Goal: Information Seeking & Learning: Learn about a topic

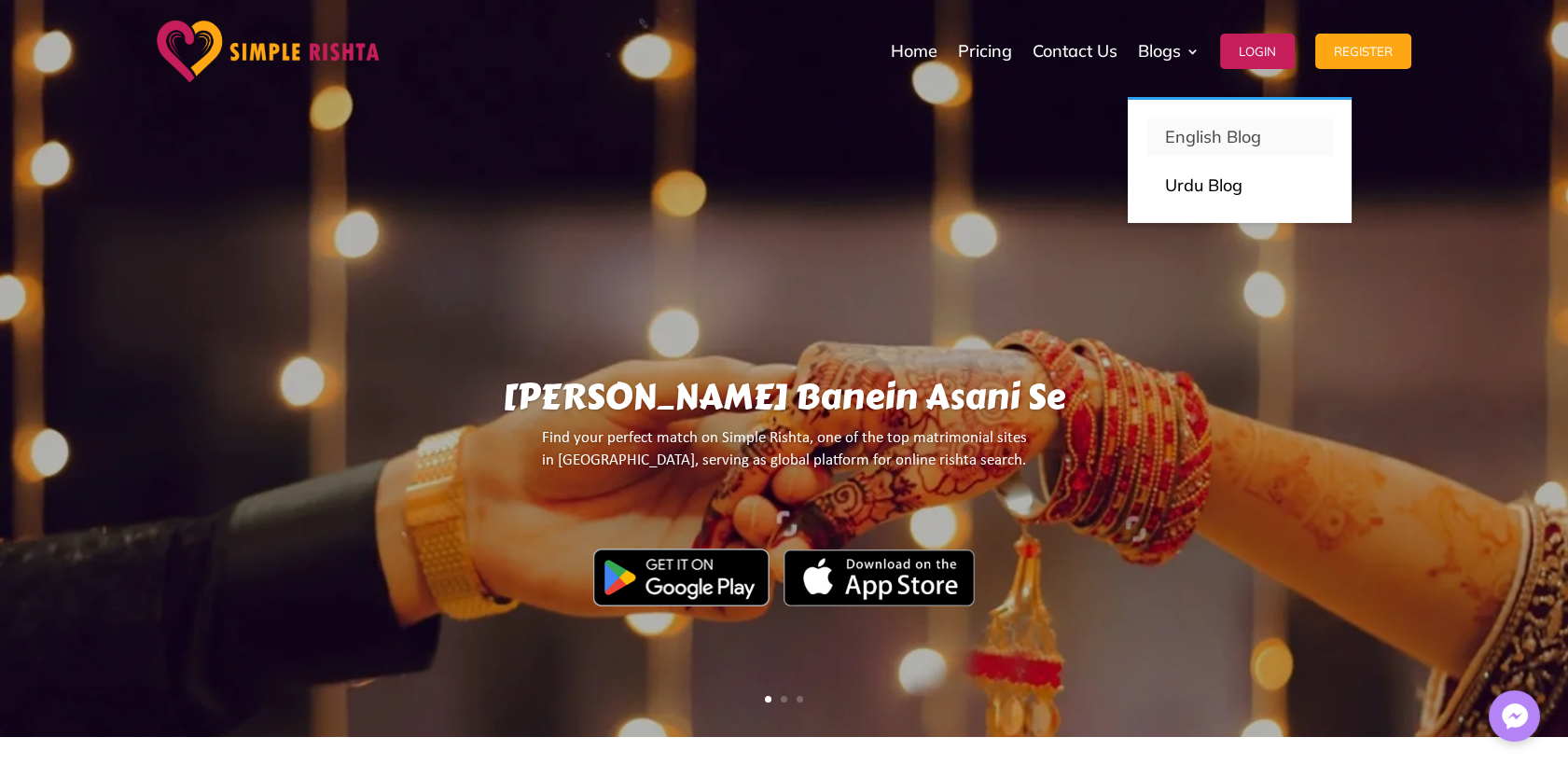
click at [1192, 137] on p "English Blog" at bounding box center [1240, 137] width 149 height 27
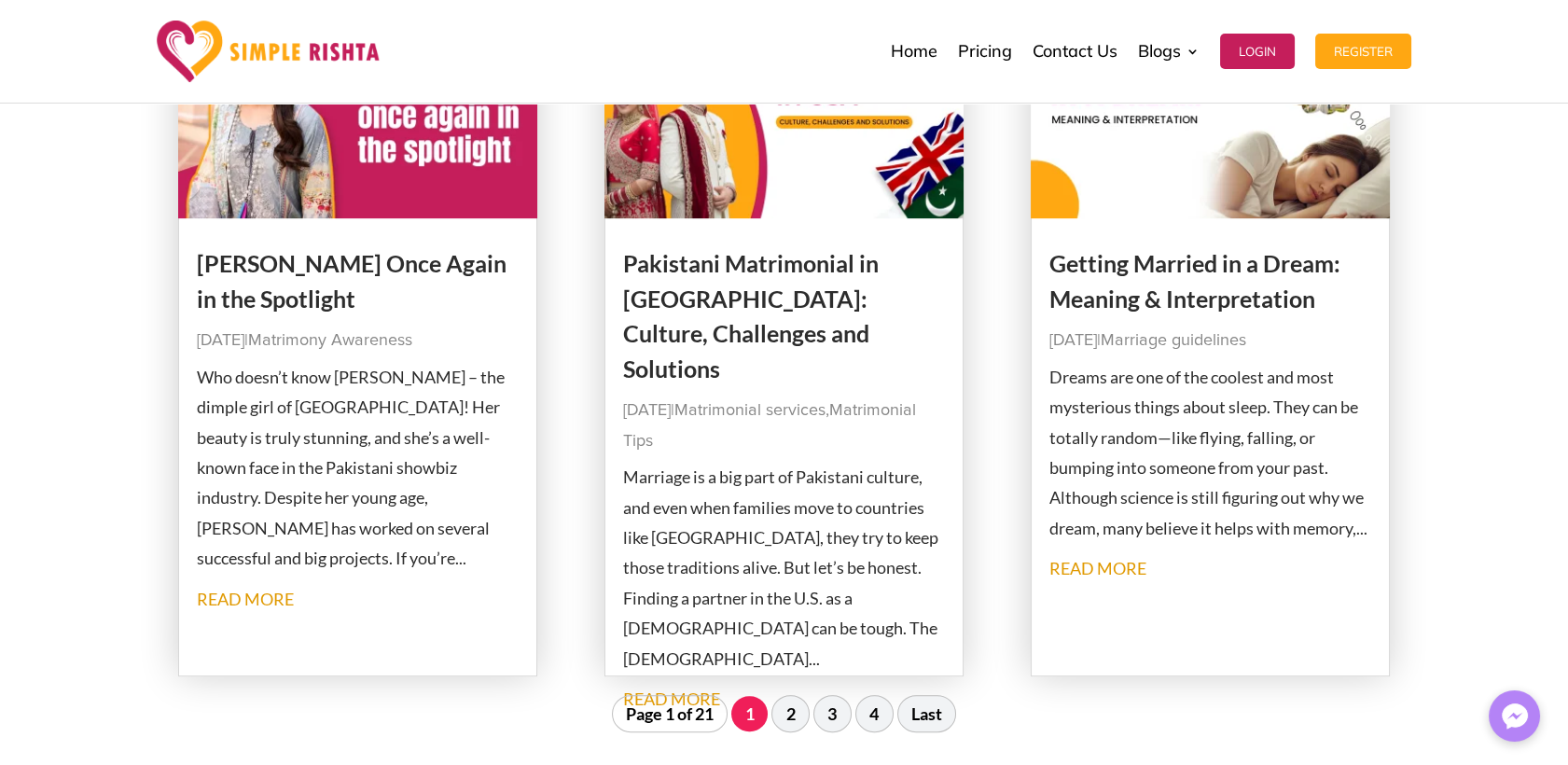
scroll to position [2383, 0]
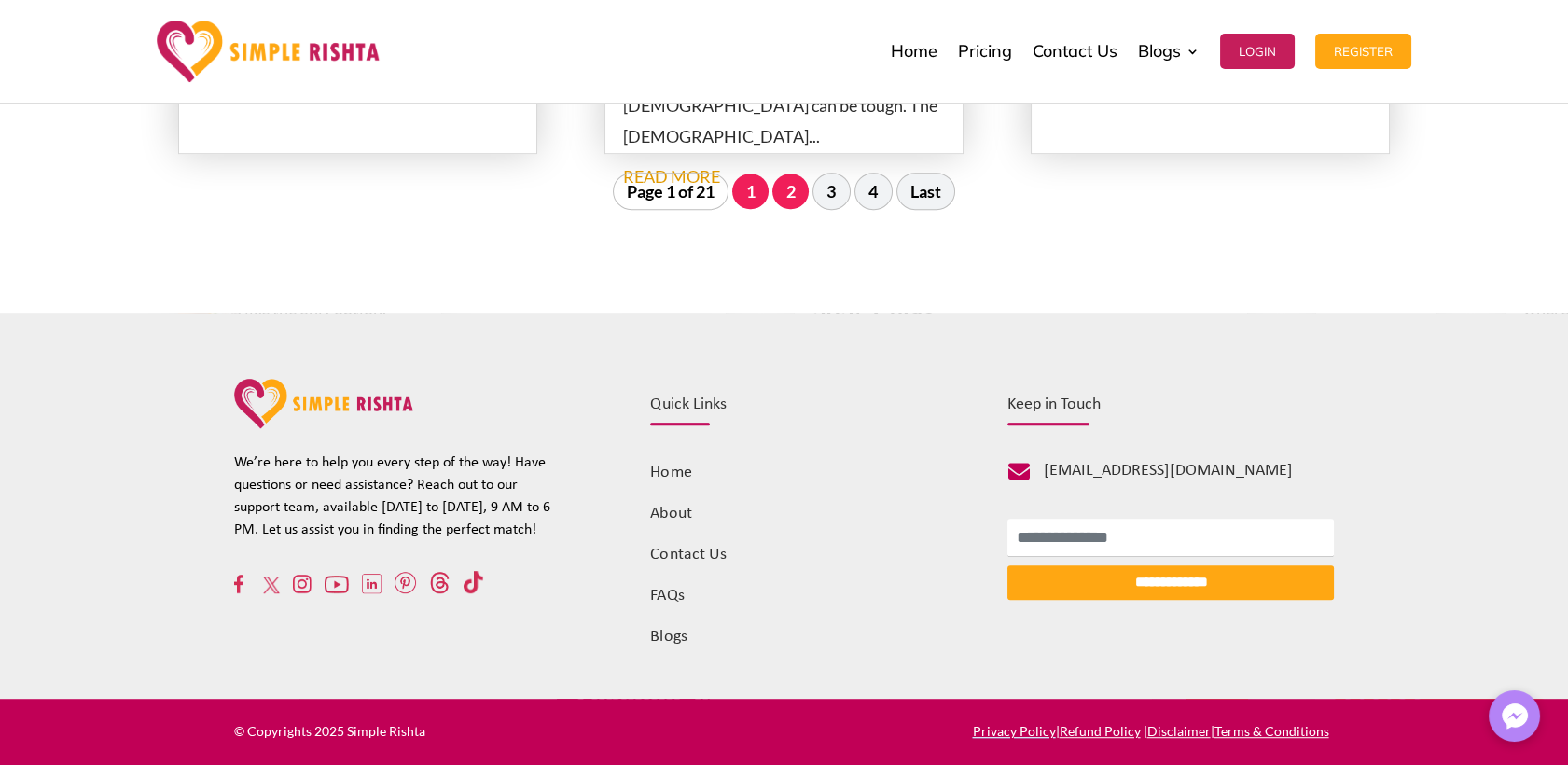
click at [797, 197] on link "2" at bounding box center [790, 191] width 36 height 35
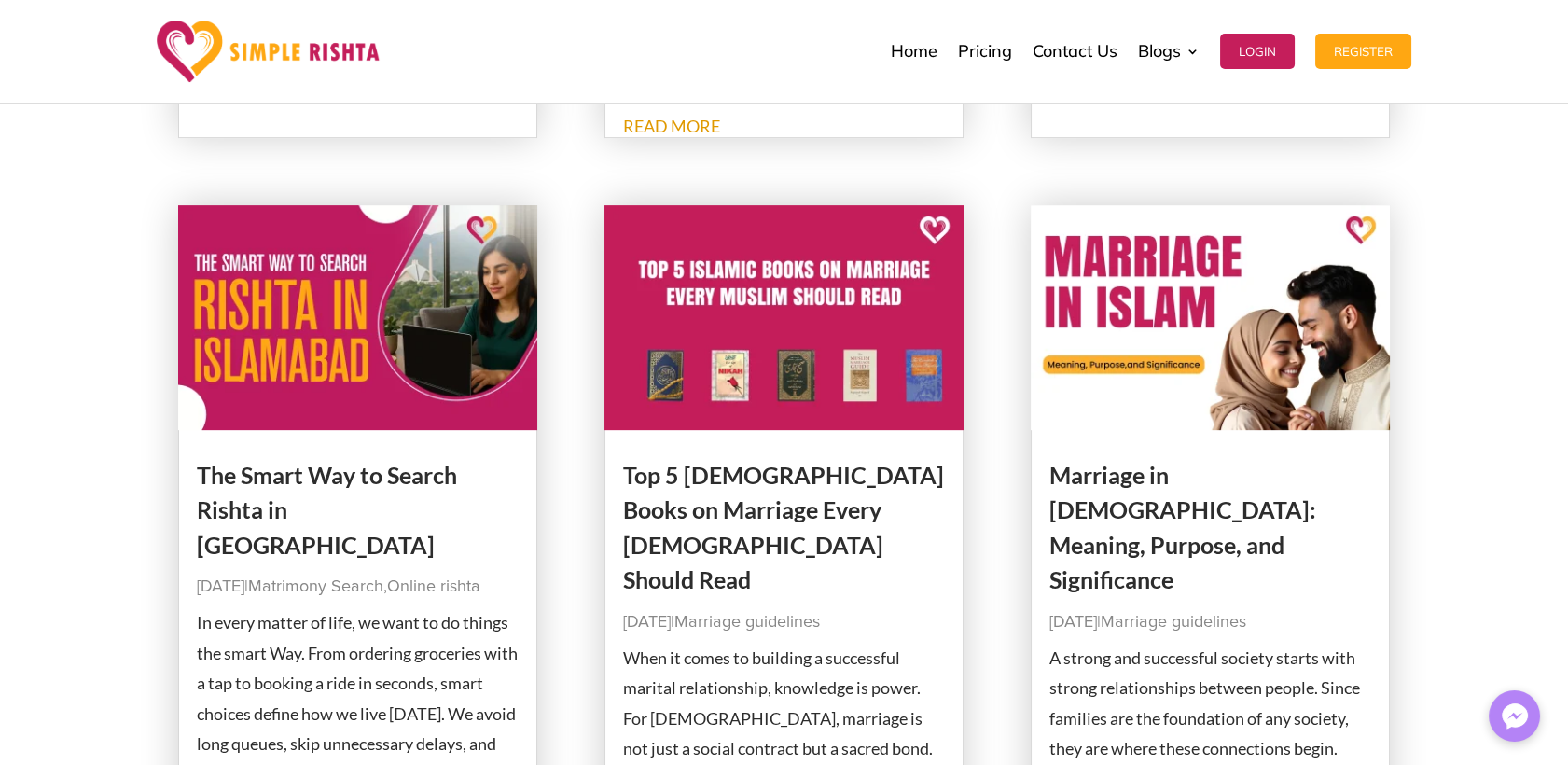
scroll to position [1968, 0]
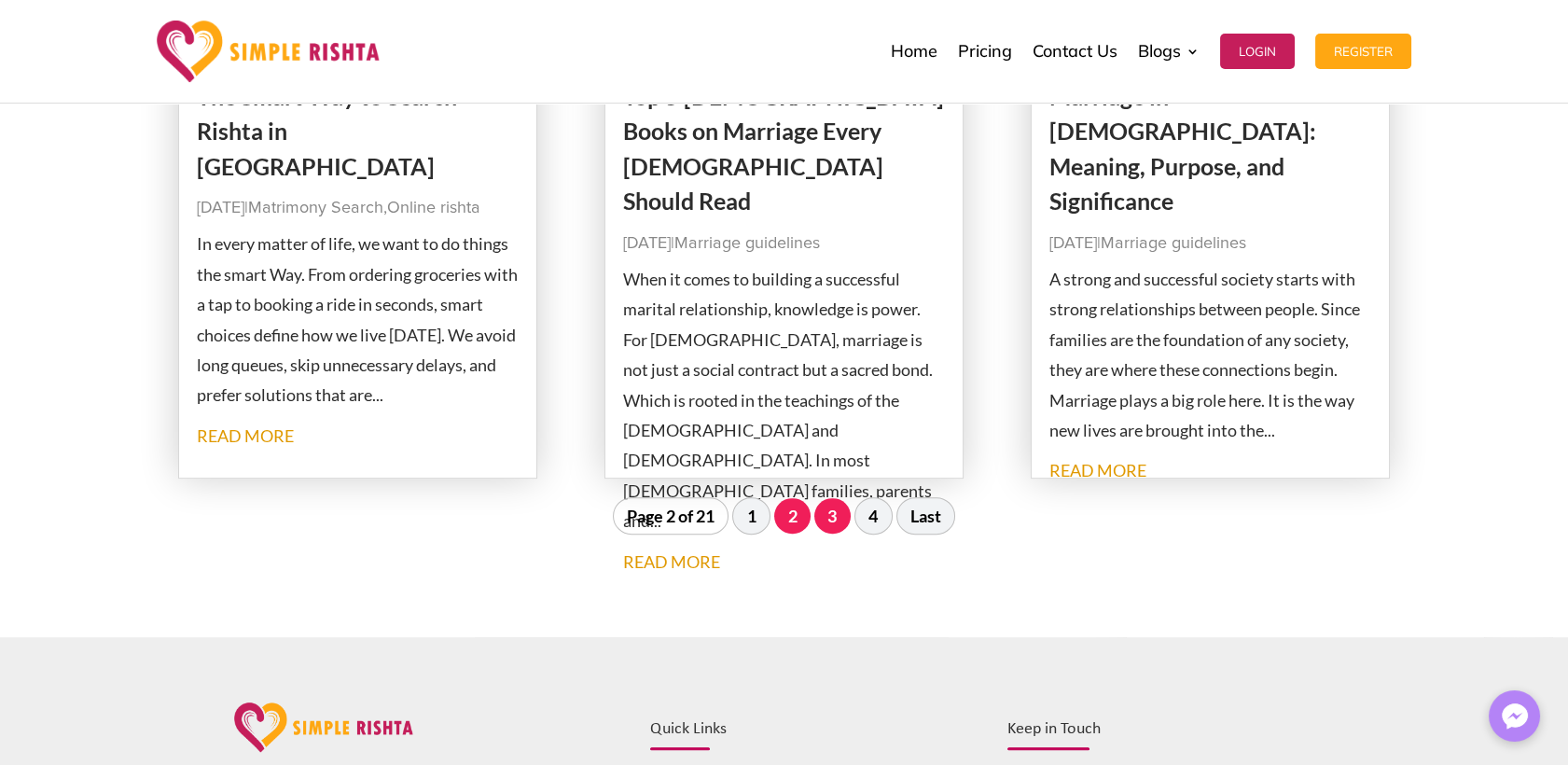
click at [841, 527] on link "3" at bounding box center [832, 516] width 36 height 35
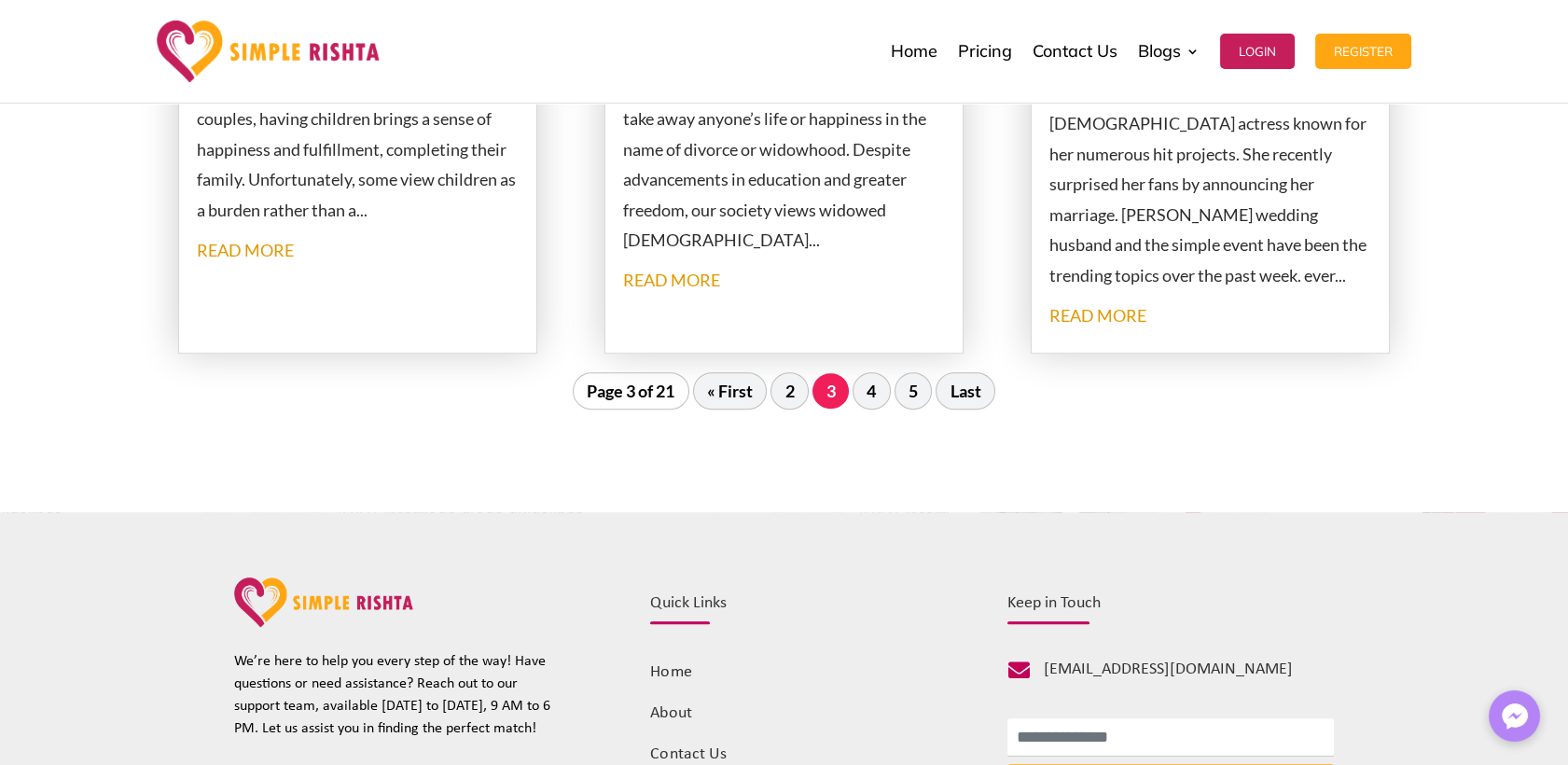
scroll to position [2174, 0]
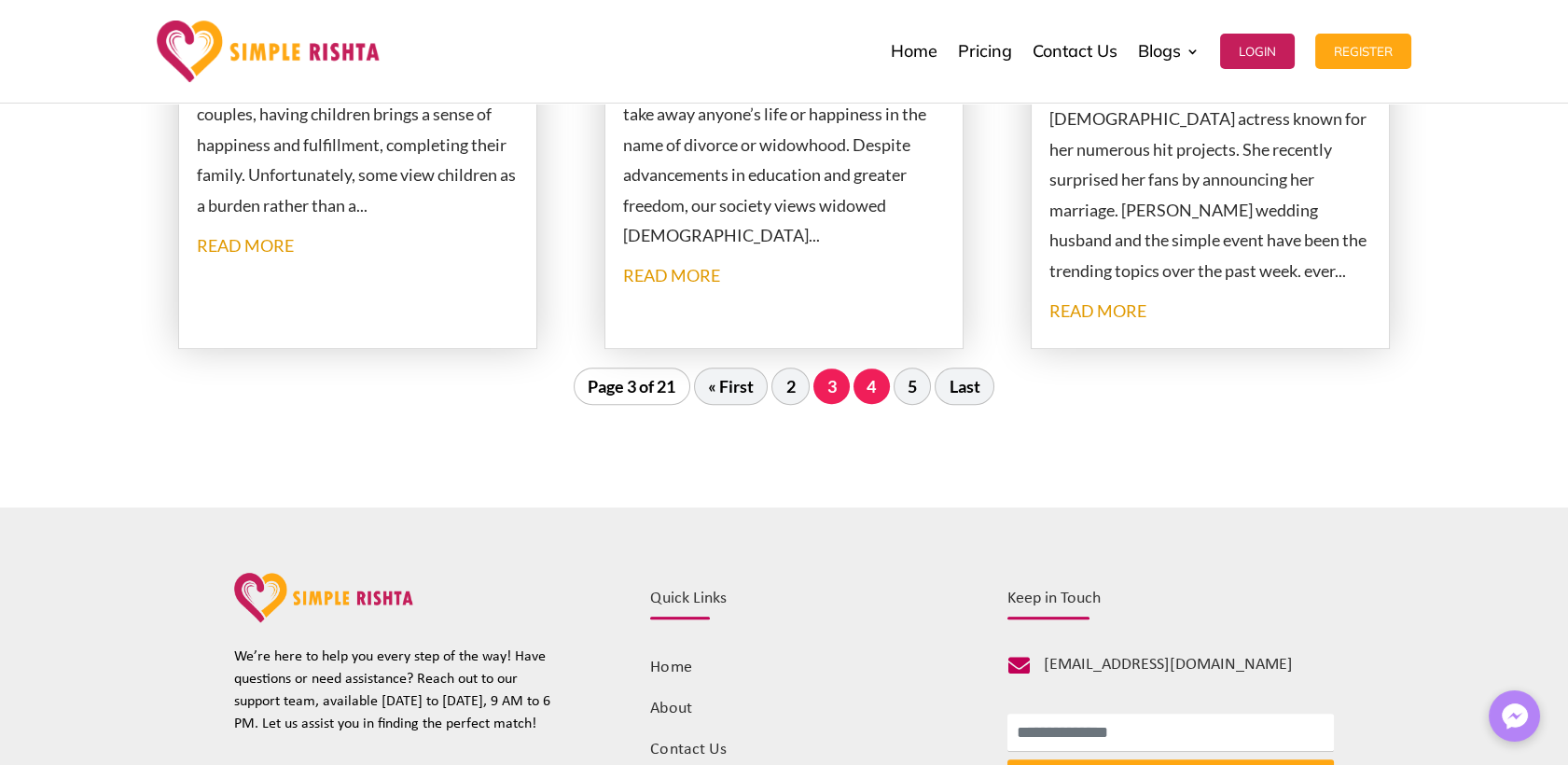
click at [868, 394] on link "4" at bounding box center [871, 386] width 36 height 35
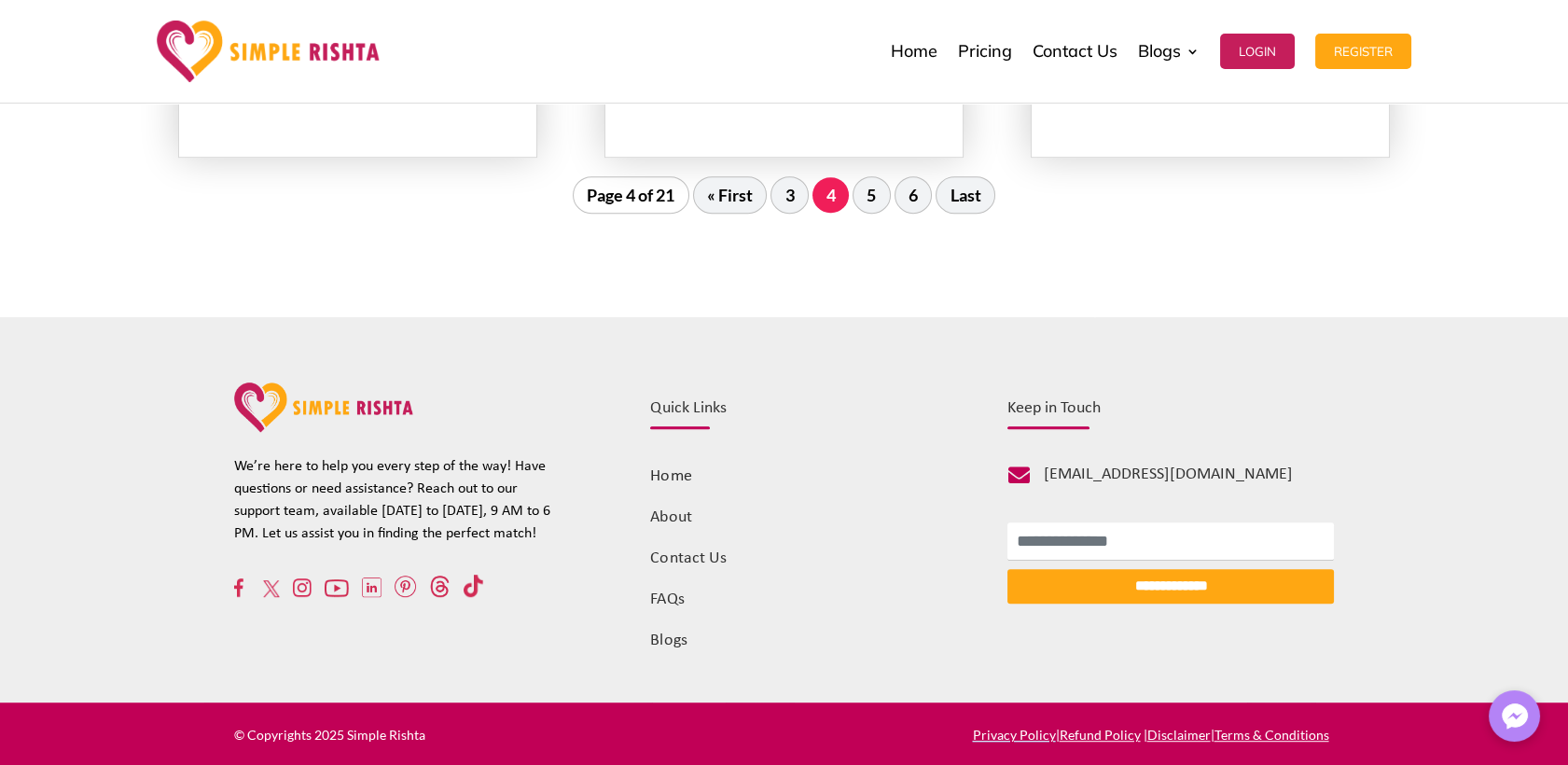
scroll to position [2382, 0]
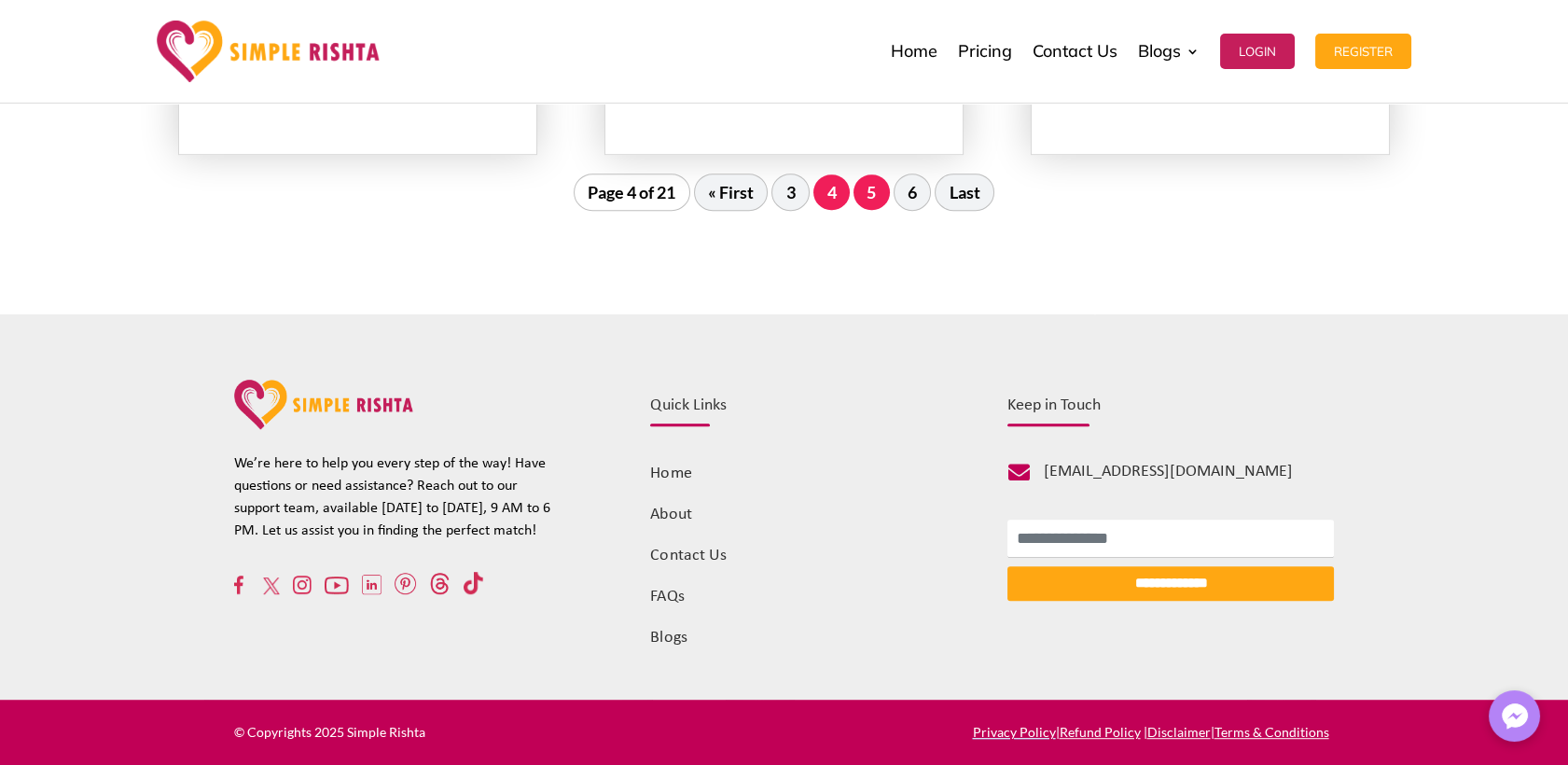
click at [866, 199] on link "5" at bounding box center [871, 192] width 36 height 35
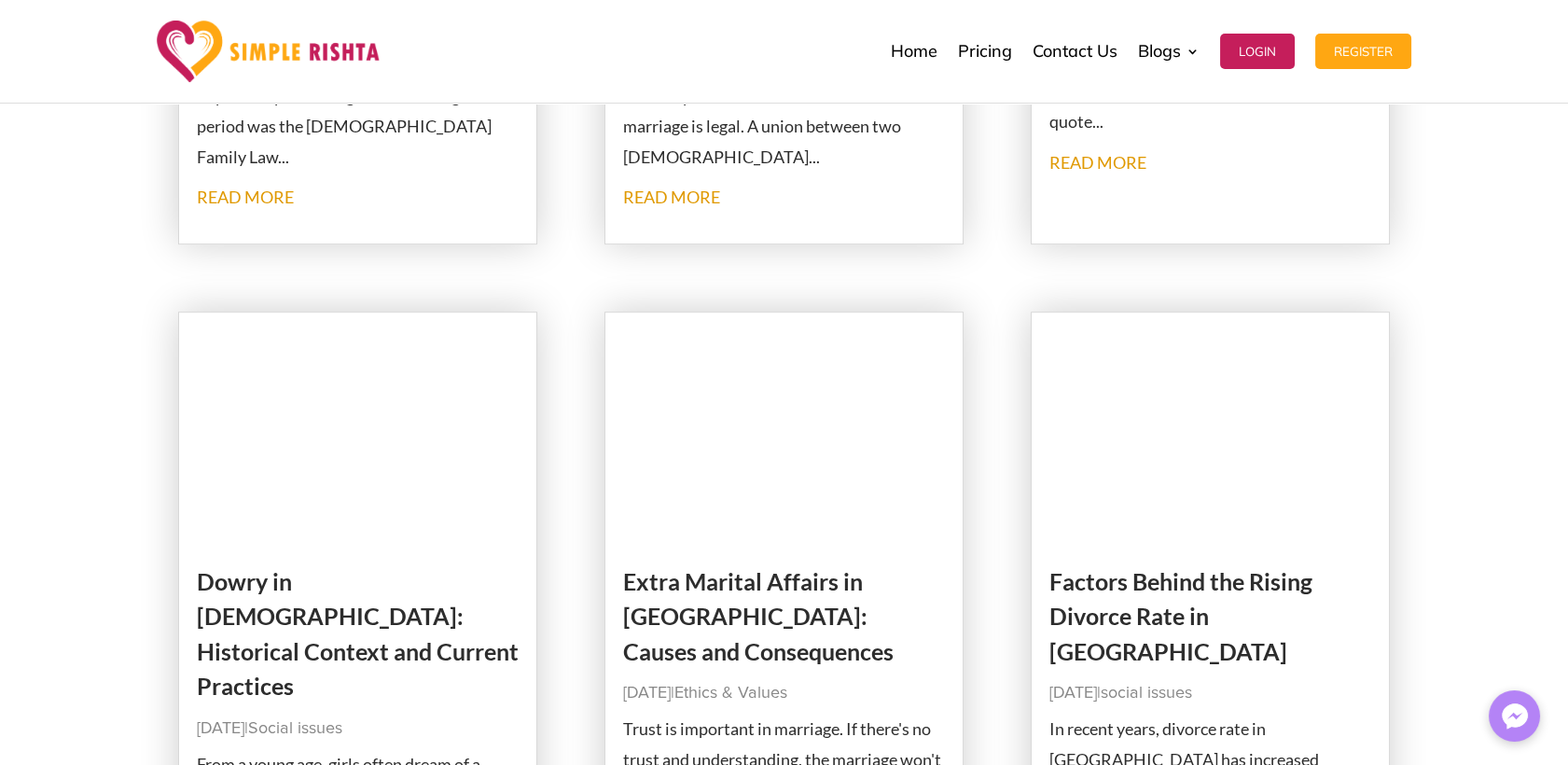
scroll to position [1139, 0]
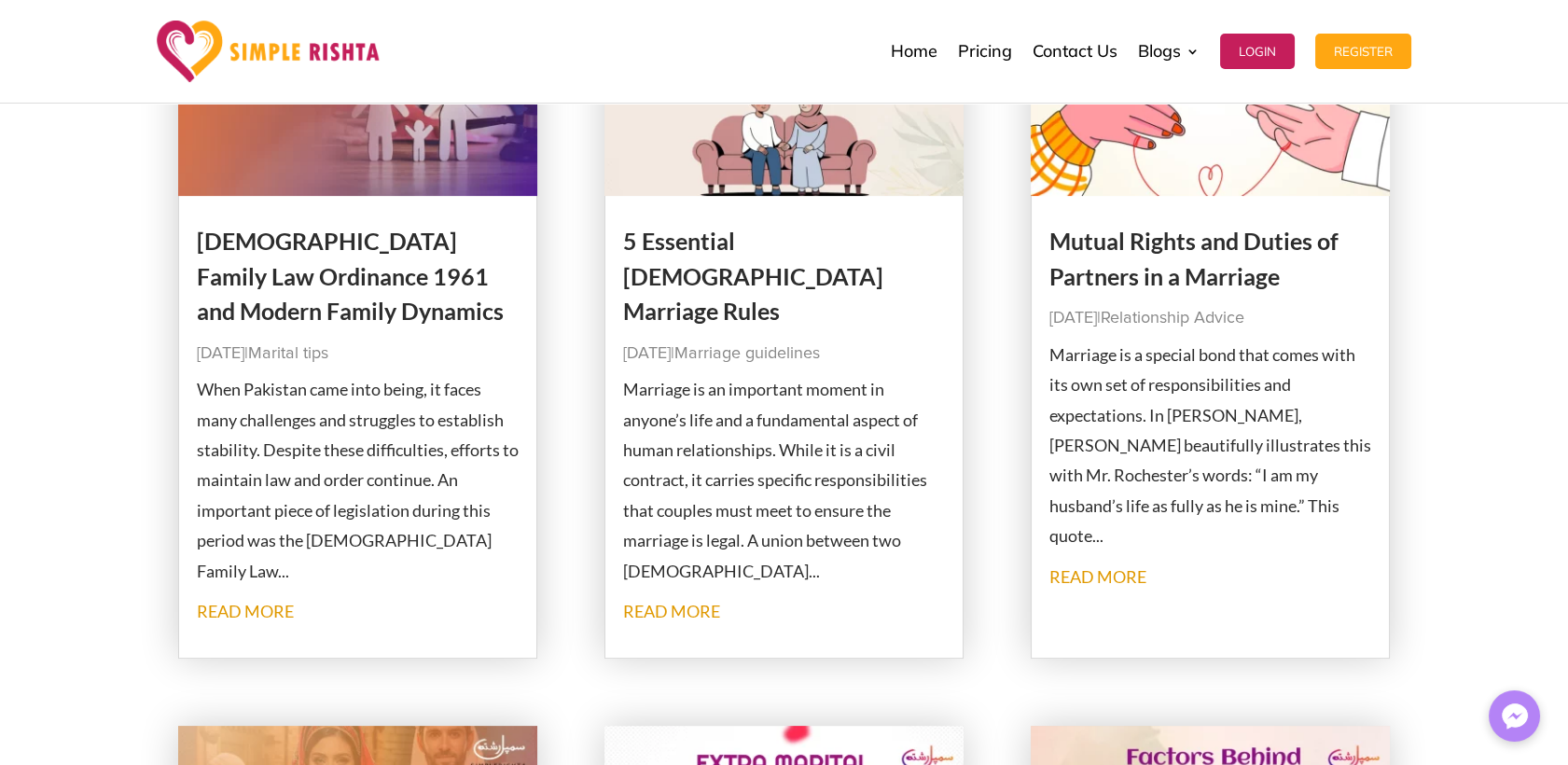
drag, startPoint x: 1162, startPoint y: 245, endPoint x: 1454, endPoint y: 539, distance: 414.4
click at [1454, 539] on div "Tips for Being a Great Daughter in Law Oct 16, 2024 | Ethics & Values Marriage …" at bounding box center [784, 356] width 1568 height 2431
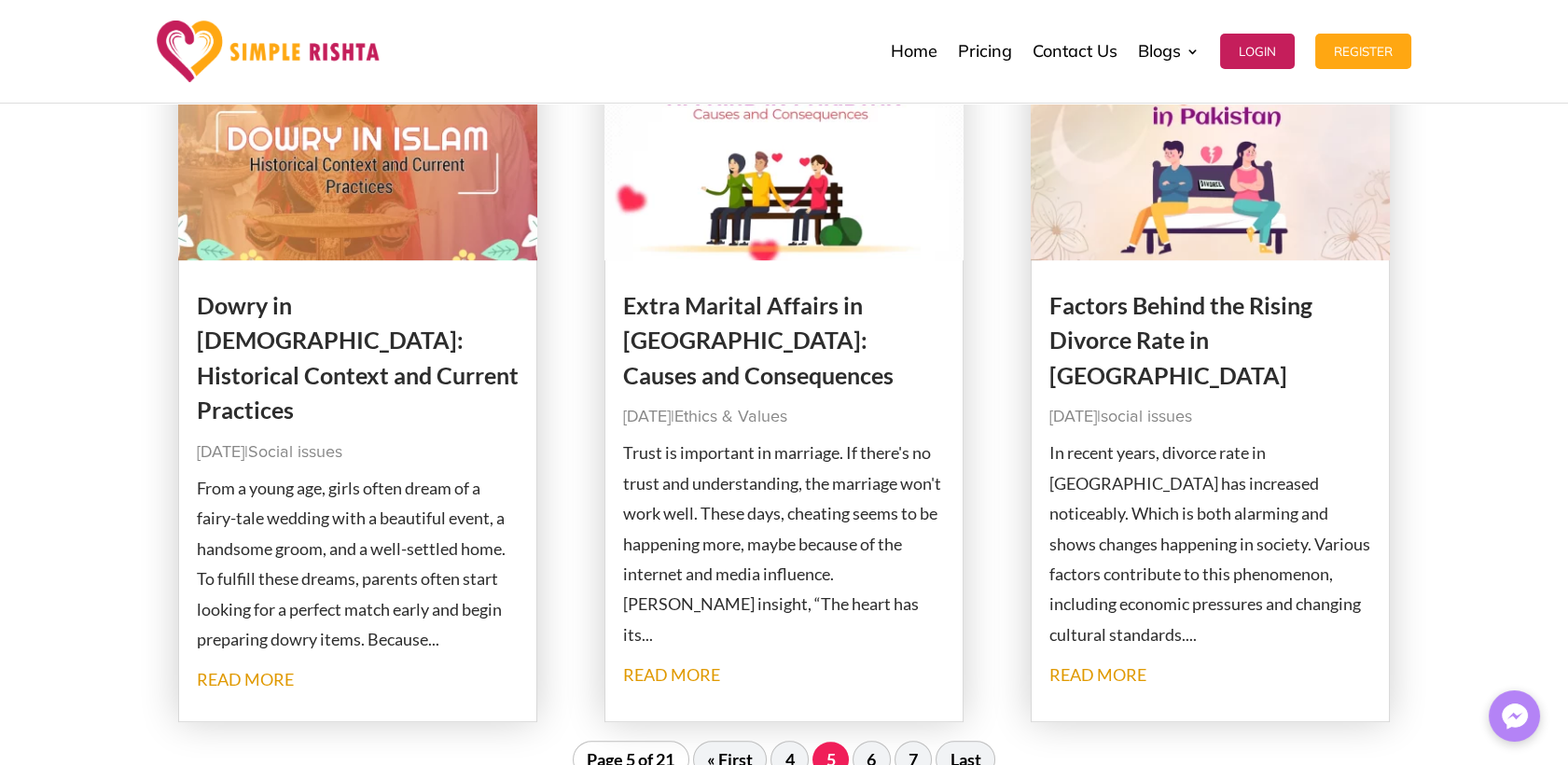
scroll to position [2279, 0]
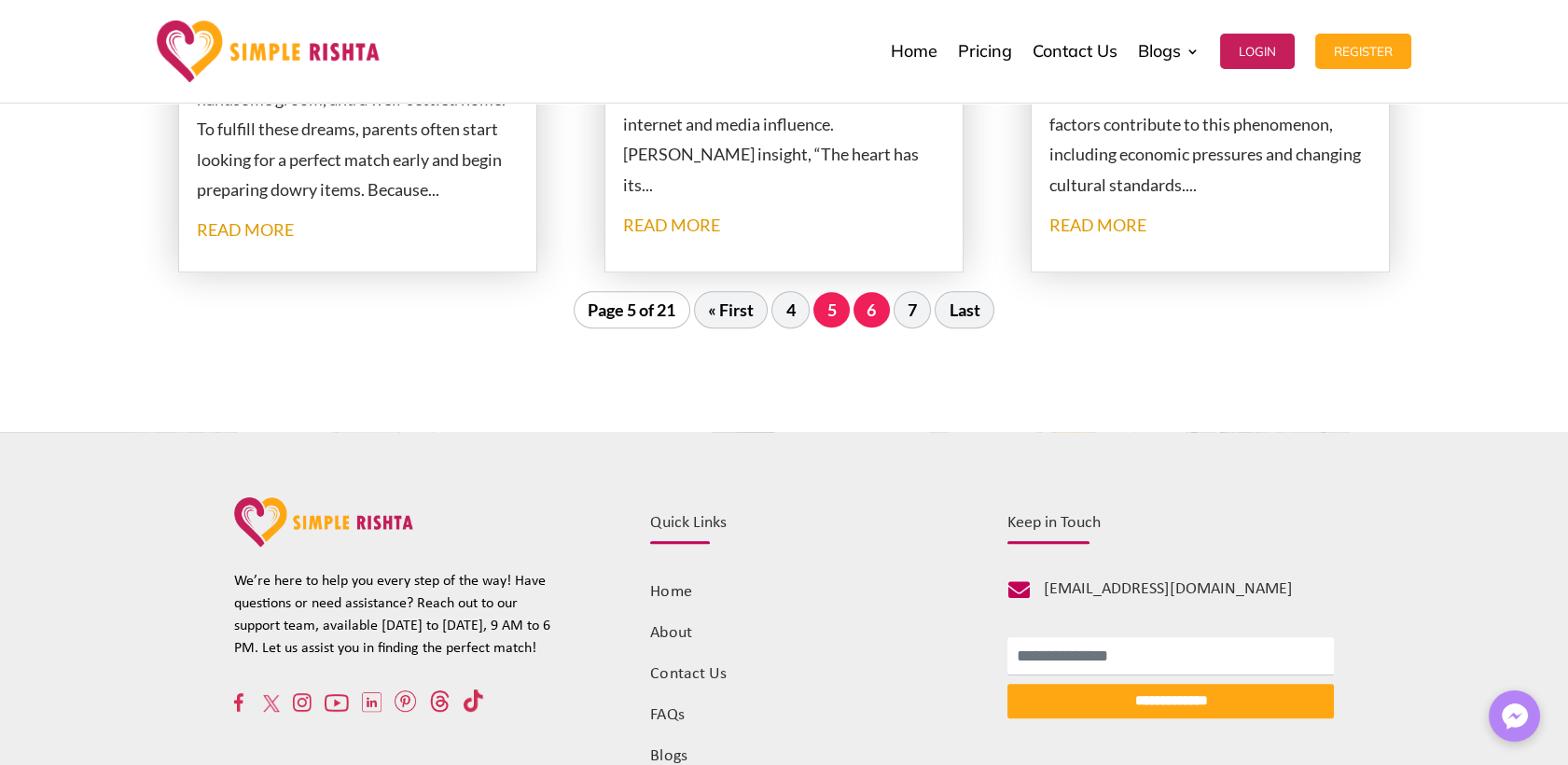
click at [872, 323] on link "6" at bounding box center [871, 309] width 36 height 35
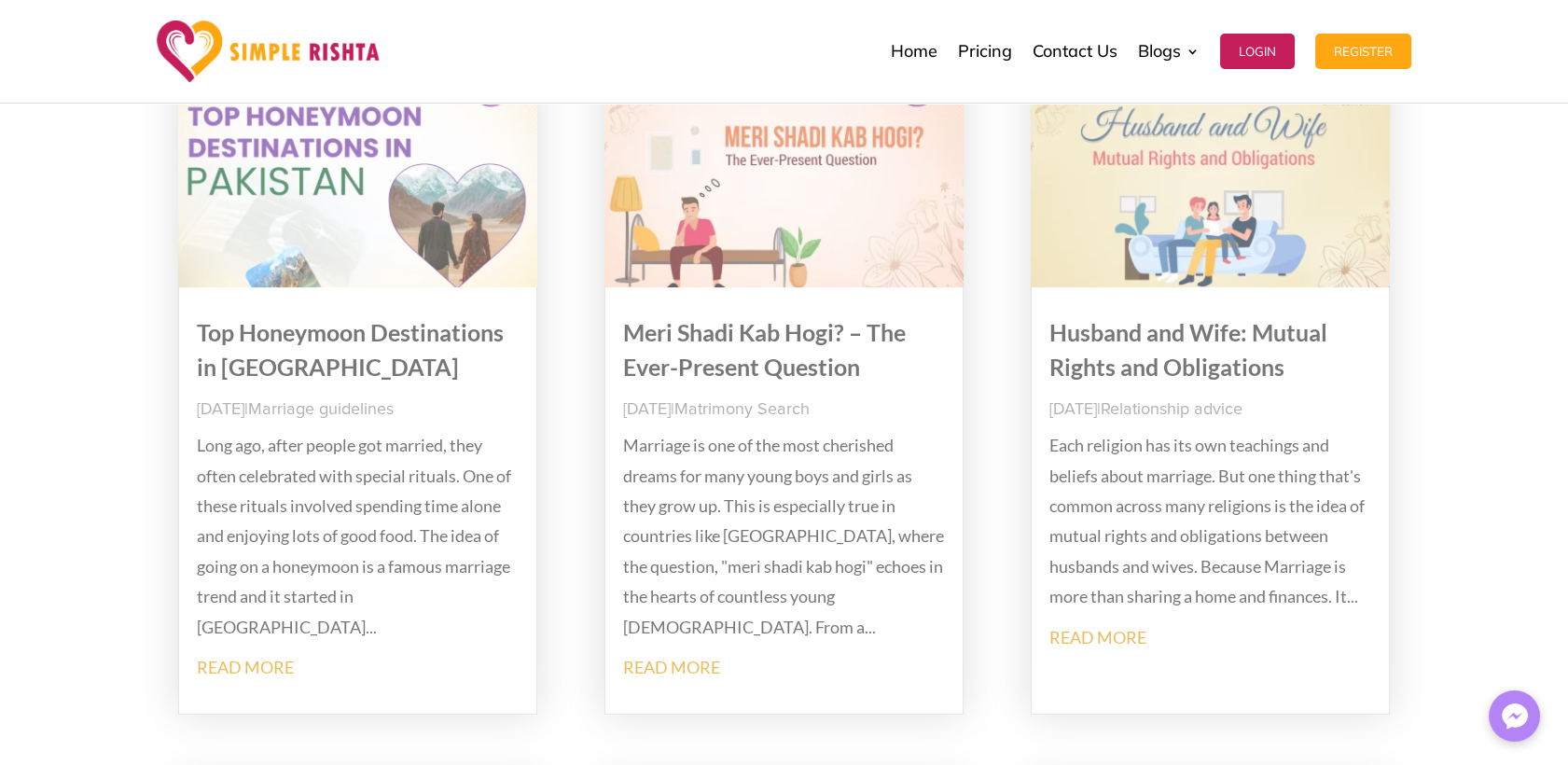
scroll to position [309, 0]
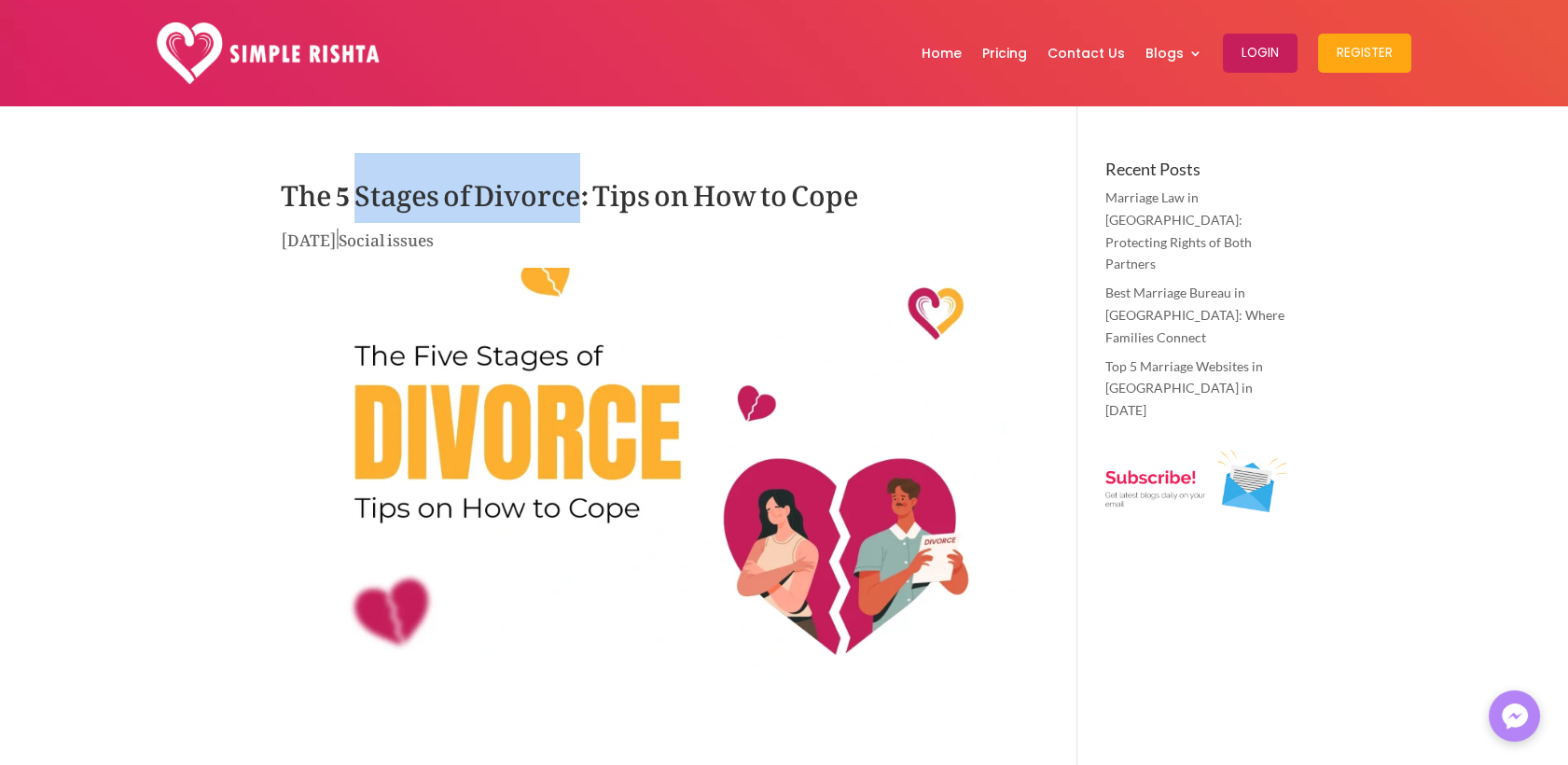
drag, startPoint x: 358, startPoint y: 195, endPoint x: 574, endPoint y: 187, distance: 216.1
click at [574, 187] on h1 "The 5 Stages of Divorce: Tips on How to Cope" at bounding box center [651, 192] width 741 height 65
copy h1 "Stages of Divorce"
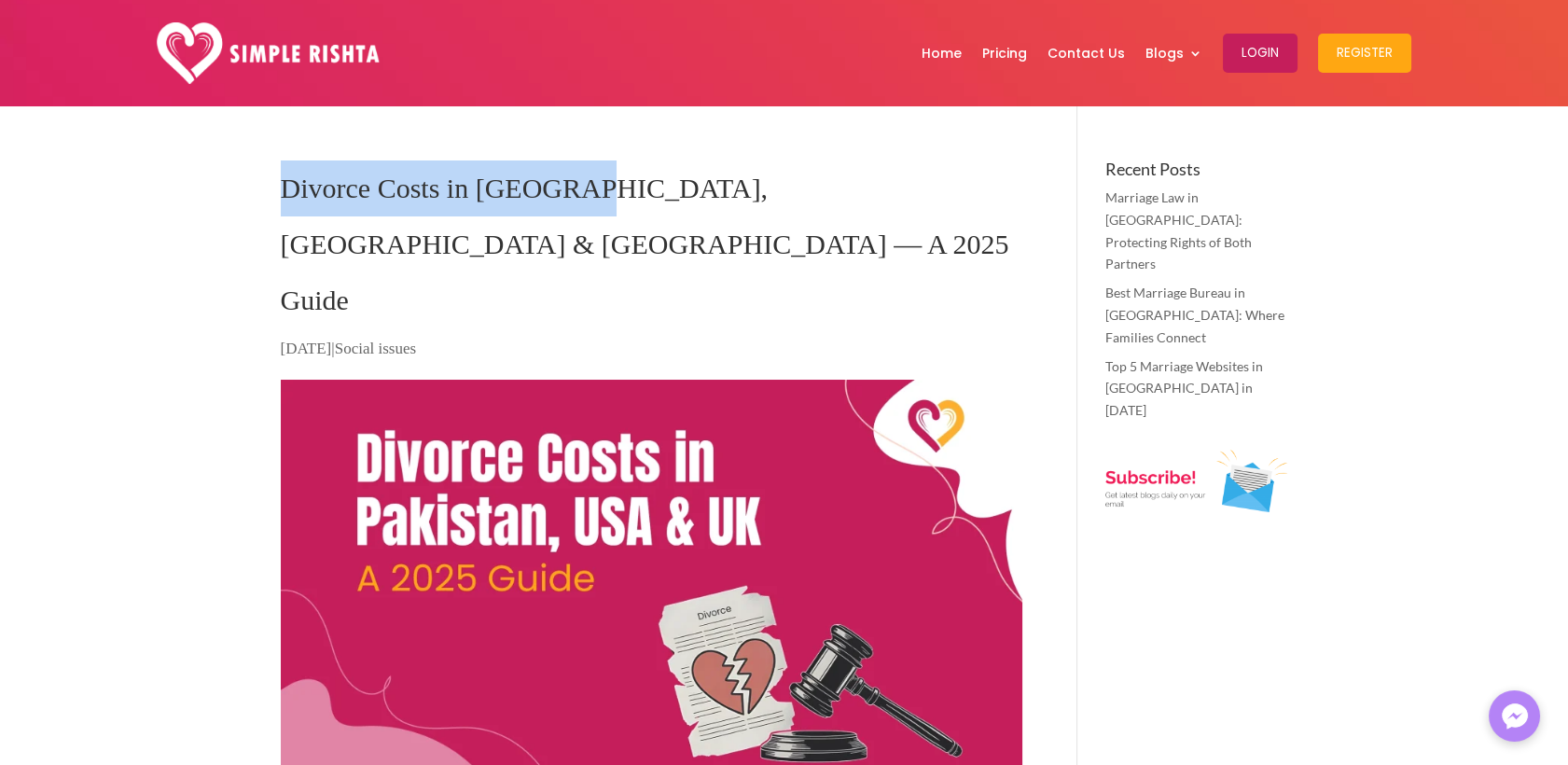
drag, startPoint x: 284, startPoint y: 178, endPoint x: 565, endPoint y: 187, distance: 281.1
click at [565, 187] on h1 "Divorce Costs in [GEOGRAPHIC_DATA], [GEOGRAPHIC_DATA] & [GEOGRAPHIC_DATA] — A 2…" at bounding box center [651, 248] width 741 height 177
copy h1 "Divorce Costs in [GEOGRAPHIC_DATA]"
